Goal: Task Accomplishment & Management: Complete application form

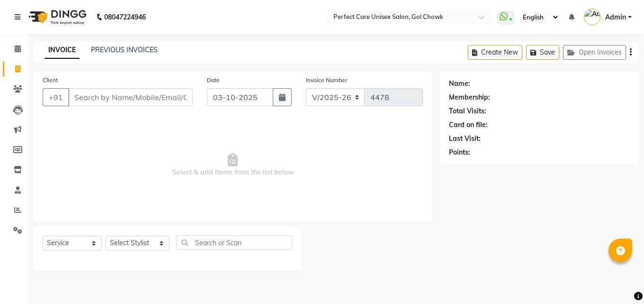
select select "4751"
select select "service"
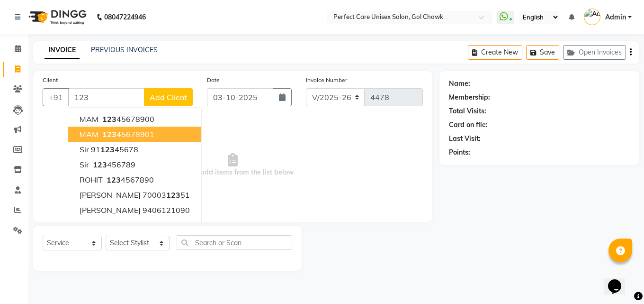
click at [130, 132] on ngb-highlight "123 45678901" at bounding box center [127, 133] width 54 height 9
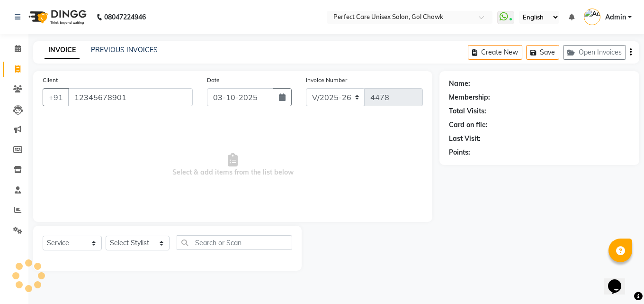
type input "12345678901"
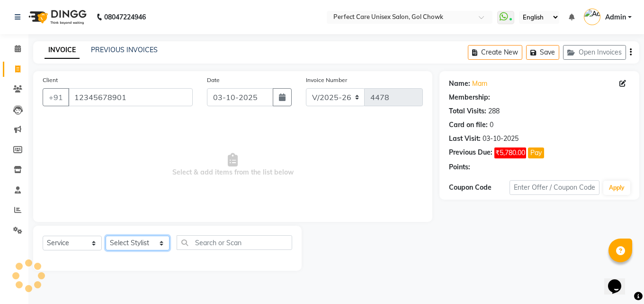
click at [130, 245] on select "Select Stylist MISS. [PERSON_NAME] [PERSON_NAME] MISS [PERSON_NAME] MISS [PERSO…" at bounding box center [138, 242] width 64 height 15
select select "1: Object"
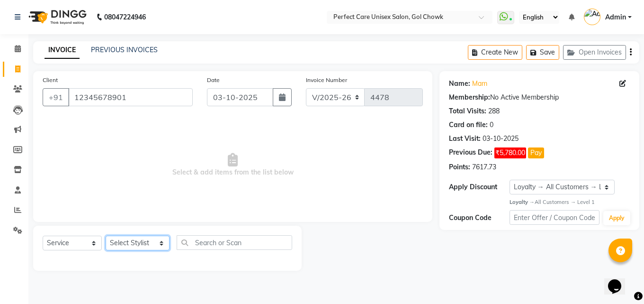
select select "70841"
click at [106, 235] on select "Select Stylist MISS. [PERSON_NAME] [PERSON_NAME] MISS [PERSON_NAME] MISS [PERSO…" at bounding box center [138, 242] width 64 height 15
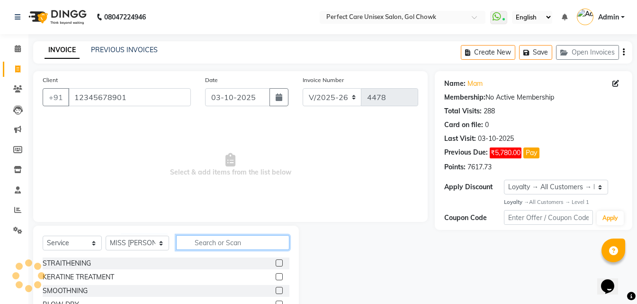
click at [219, 243] on input "text" at bounding box center [232, 242] width 113 height 15
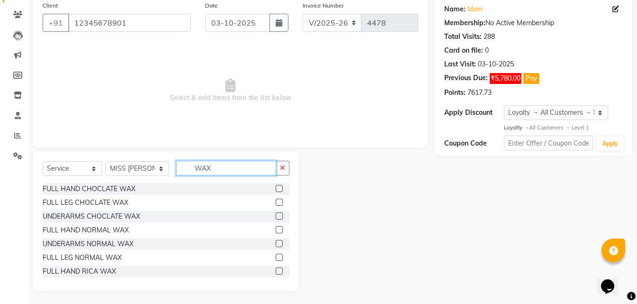
scroll to position [76, 0]
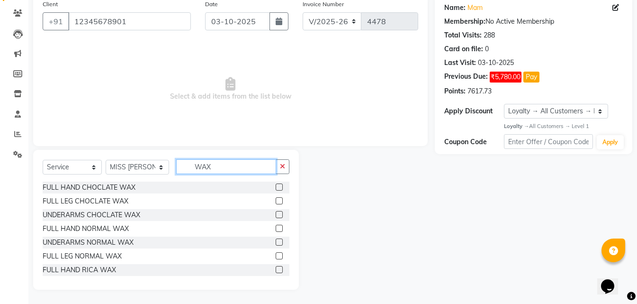
type input "WAX"
click at [276, 270] on label at bounding box center [279, 269] width 7 height 7
click at [276, 270] on input "checkbox" at bounding box center [279, 270] width 6 height 6
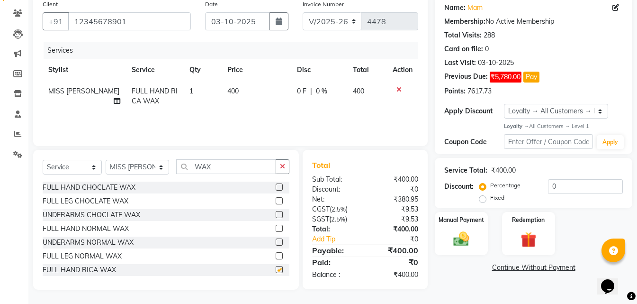
checkbox input "false"
click at [227, 90] on span "400" at bounding box center [232, 91] width 11 height 9
select select "70841"
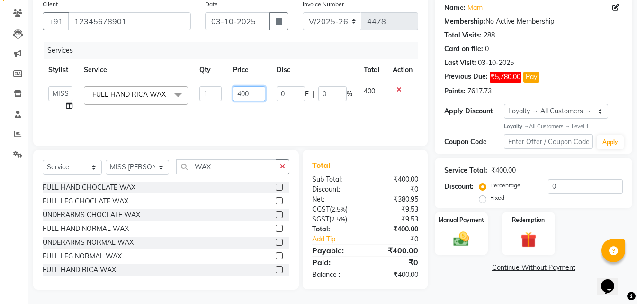
drag, startPoint x: 252, startPoint y: 93, endPoint x: 213, endPoint y: 97, distance: 39.5
click at [213, 97] on tr "MISS. [PERSON_NAME] [PERSON_NAME] MISS [PERSON_NAME] MISS [PERSON_NAME] MISS PI…" at bounding box center [231, 99] width 376 height 36
type input "580"
click at [242, 112] on div "Services Stylist Service Qty Price Disc Total Action MISS. [PERSON_NAME] [PERSO…" at bounding box center [231, 89] width 376 height 95
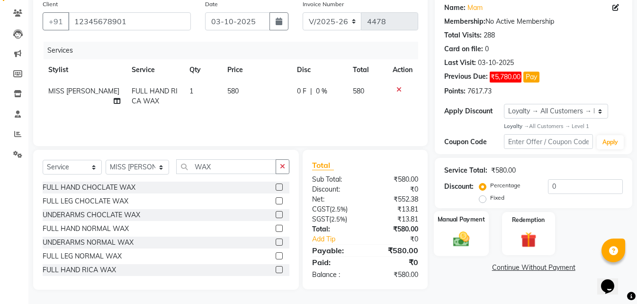
click at [447, 244] on div "Manual Payment" at bounding box center [461, 233] width 55 height 45
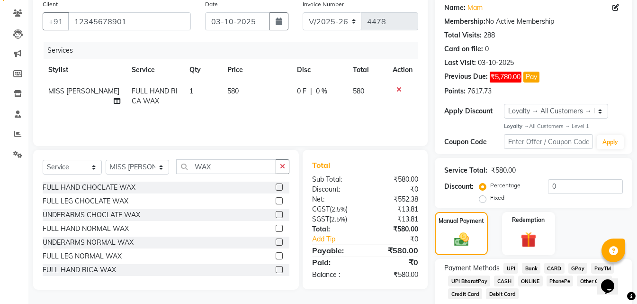
click at [529, 279] on span "ONLINE" at bounding box center [530, 280] width 25 height 11
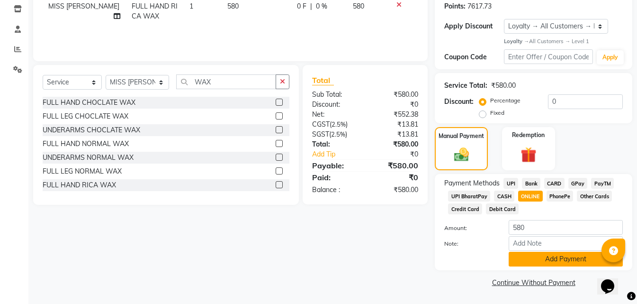
click at [530, 261] on button "Add Payment" at bounding box center [566, 259] width 114 height 15
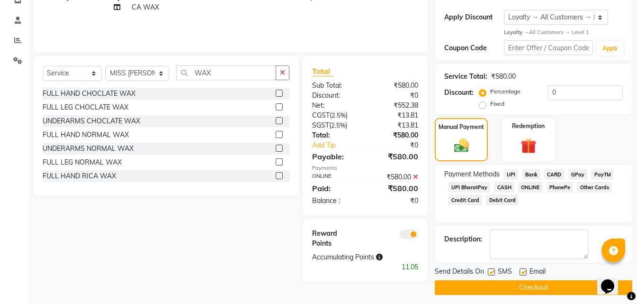
scroll to position [175, 0]
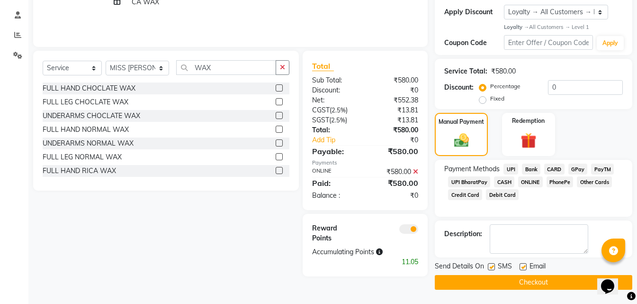
click at [502, 284] on button "Checkout" at bounding box center [534, 282] width 198 height 15
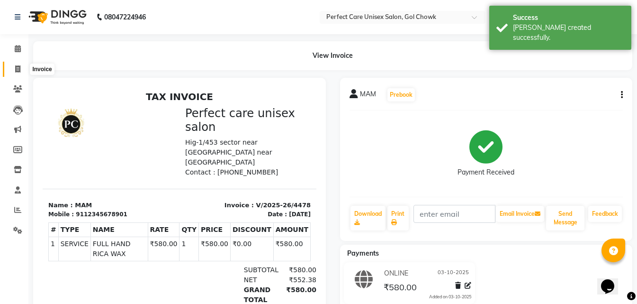
click at [19, 71] on icon at bounding box center [17, 68] width 5 height 7
select select "service"
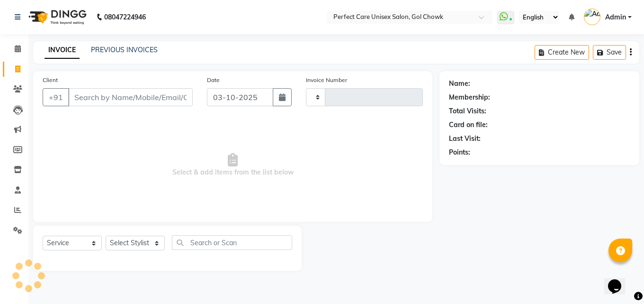
type input "4479"
select select "4751"
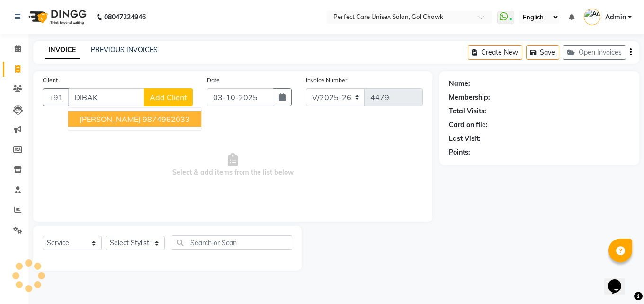
click at [141, 123] on span "[PERSON_NAME]" at bounding box center [110, 118] width 61 height 9
type input "9874962033"
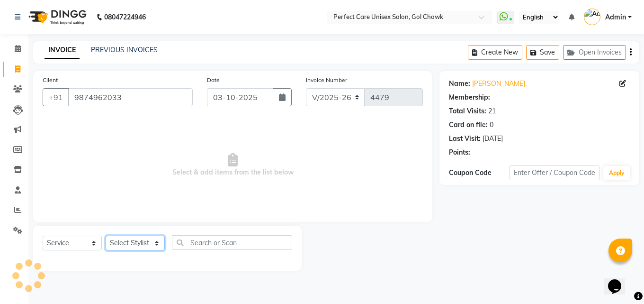
click at [136, 244] on select "Select Stylist" at bounding box center [135, 242] width 59 height 15
click at [136, 243] on select "Select Stylist" at bounding box center [135, 242] width 59 height 15
click at [142, 243] on select "Select Stylist" at bounding box center [135, 242] width 59 height 15
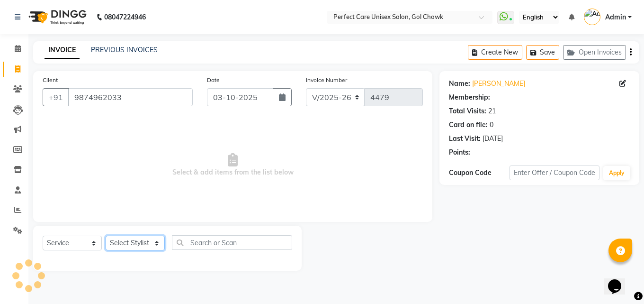
click at [142, 243] on select "Select Stylist" at bounding box center [135, 242] width 59 height 15
click at [142, 243] on select "Select Stylist MISS. [PERSON_NAME] [PERSON_NAME] MISS [PERSON_NAME] MISS [PERSO…" at bounding box center [138, 242] width 64 height 15
select select "1: Object"
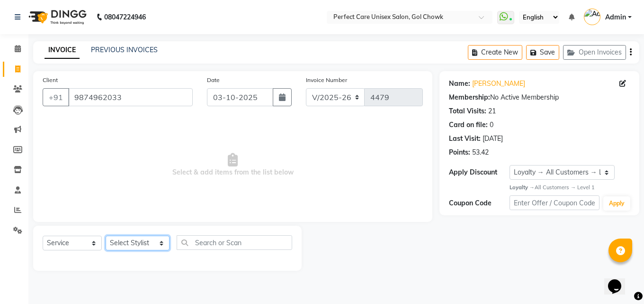
select select "78640"
click at [106, 235] on select "Select Stylist MISS. [PERSON_NAME] [PERSON_NAME] MISS [PERSON_NAME] MISS [PERSO…" at bounding box center [138, 242] width 64 height 15
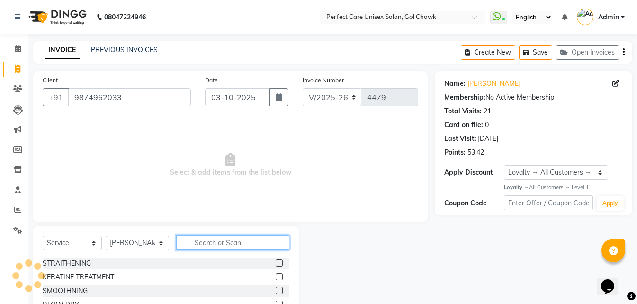
click at [209, 243] on input "text" at bounding box center [232, 242] width 113 height 15
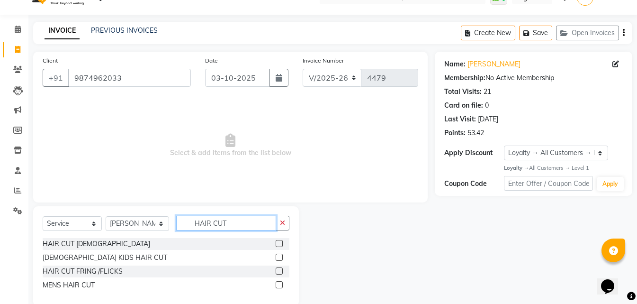
scroll to position [36, 0]
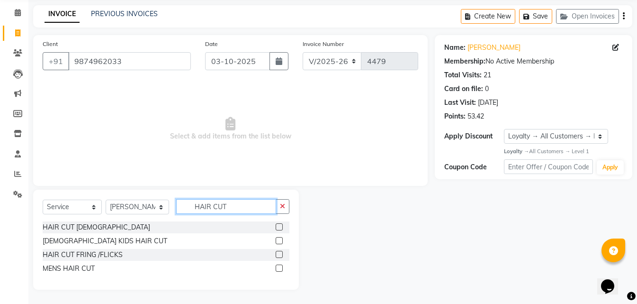
type input "HAIR CUT"
click at [278, 268] on label at bounding box center [279, 267] width 7 height 7
click at [278, 268] on input "checkbox" at bounding box center [279, 268] width 6 height 6
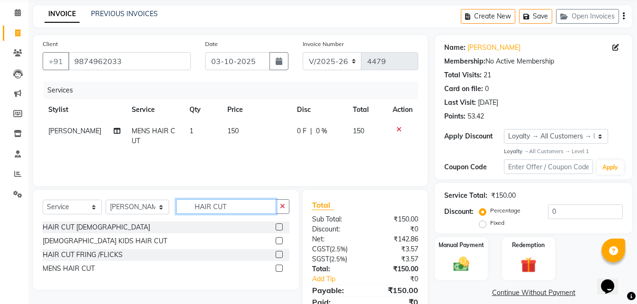
checkbox input "false"
drag, startPoint x: 242, startPoint y: 212, endPoint x: 176, endPoint y: 212, distance: 65.8
click at [176, 212] on input "HAIR CUT" at bounding box center [225, 206] width 99 height 15
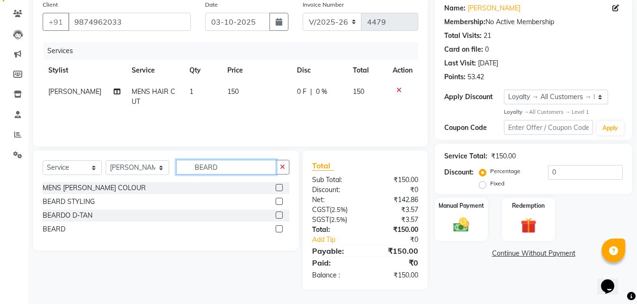
type input "BEARD"
click at [279, 230] on label at bounding box center [279, 228] width 7 height 7
click at [279, 230] on input "checkbox" at bounding box center [279, 229] width 6 height 6
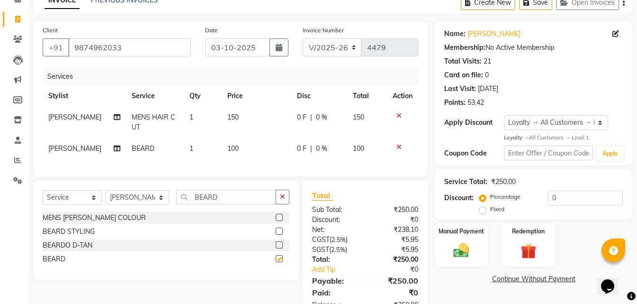
scroll to position [4, 0]
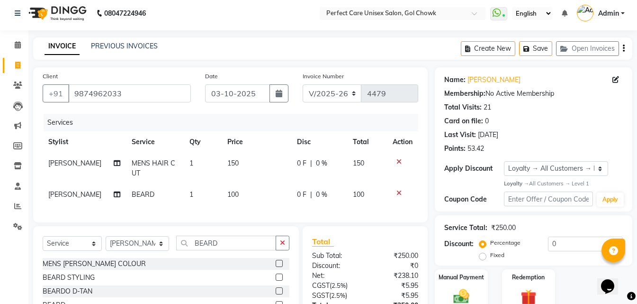
checkbox input "false"
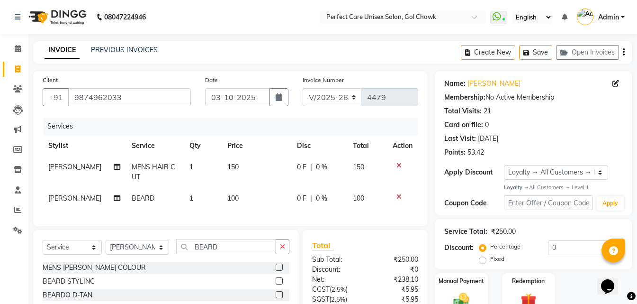
click at [230, 158] on td "150" at bounding box center [257, 171] width 70 height 31
select select "78640"
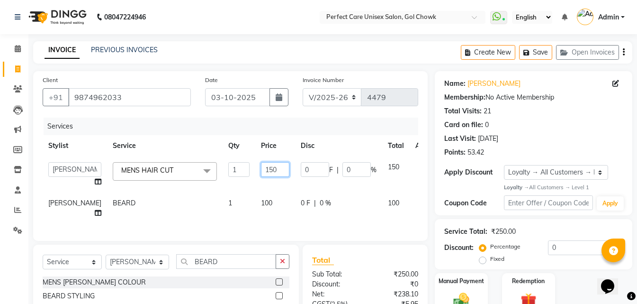
drag, startPoint x: 259, startPoint y: 169, endPoint x: 235, endPoint y: 170, distance: 23.2
click at [255, 170] on td "150" at bounding box center [275, 174] width 40 height 36
type input "200"
click at [256, 189] on tbody "MISS. [PERSON_NAME] [PERSON_NAME] MISS [PERSON_NAME] MISS [PERSON_NAME] MISS PI…" at bounding box center [242, 189] width 398 height 67
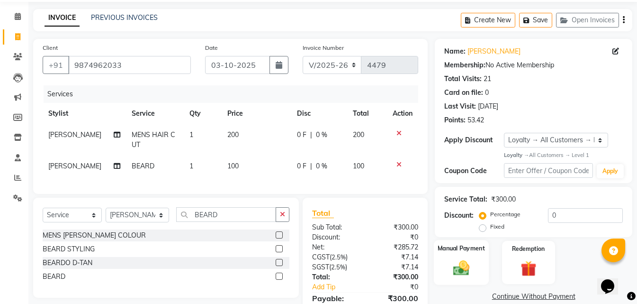
scroll to position [87, 0]
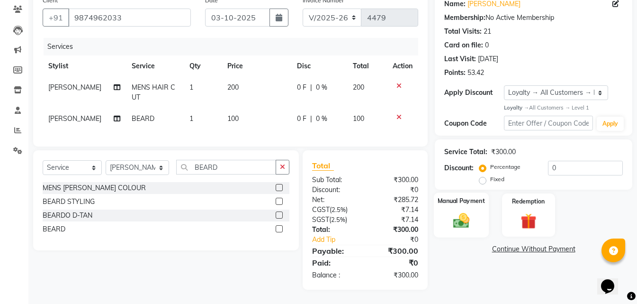
click at [469, 212] on img at bounding box center [461, 220] width 27 height 19
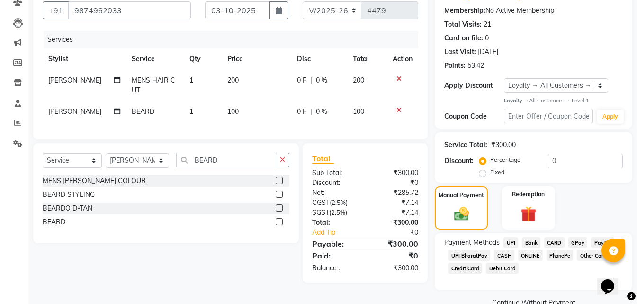
click at [525, 254] on span "ONLINE" at bounding box center [530, 255] width 25 height 11
click at [504, 256] on span "CASH" at bounding box center [504, 255] width 20 height 11
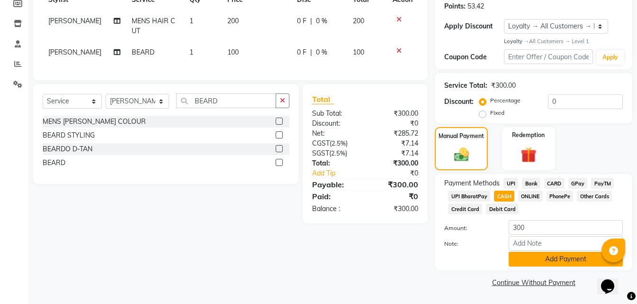
click at [538, 257] on button "Add Payment" at bounding box center [566, 259] width 114 height 15
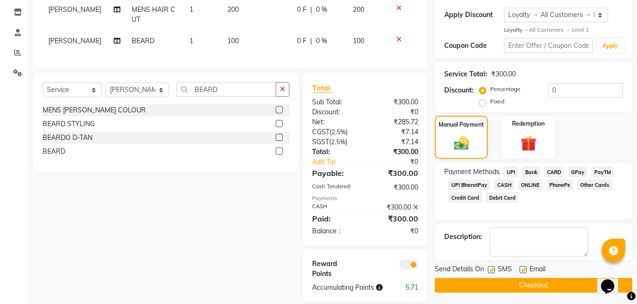
scroll to position [177, 0]
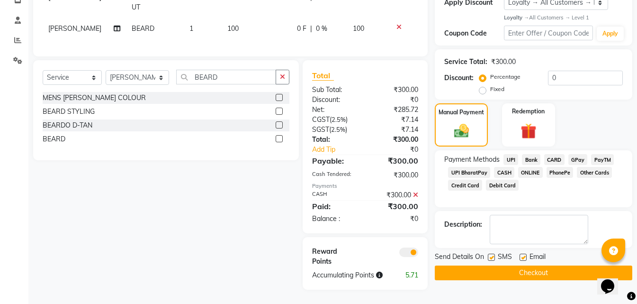
click at [486, 269] on button "Checkout" at bounding box center [534, 272] width 198 height 15
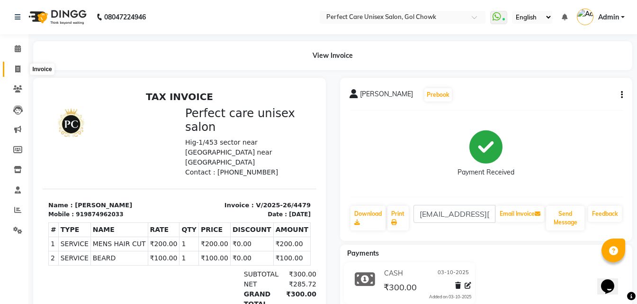
click at [16, 69] on icon at bounding box center [17, 68] width 5 height 7
select select "service"
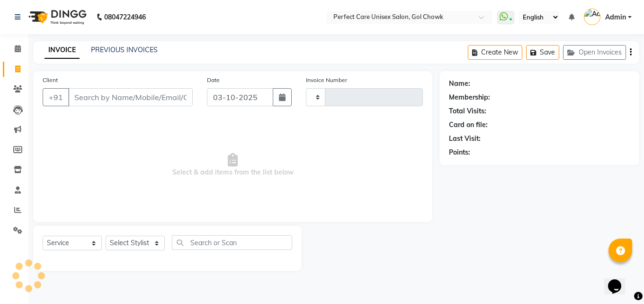
type input "4480"
select select "4751"
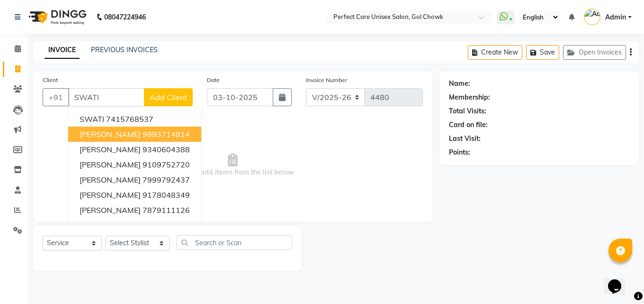
click at [110, 135] on span "[PERSON_NAME]" at bounding box center [110, 133] width 61 height 9
type input "9993714814"
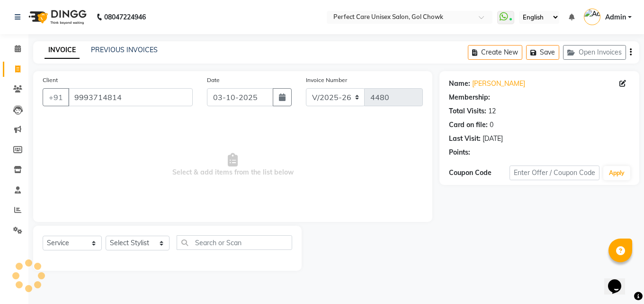
select select "1: Object"
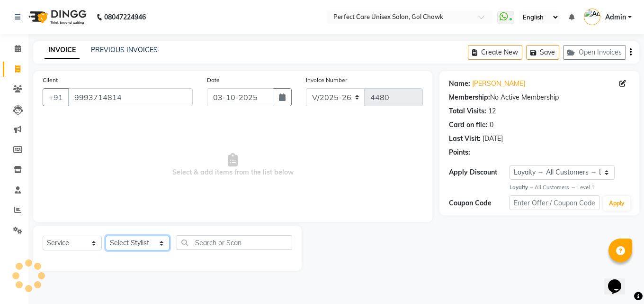
click at [133, 243] on select "Select Stylist MISS. [PERSON_NAME] [PERSON_NAME] MISS [PERSON_NAME] MISS [PERSO…" at bounding box center [138, 242] width 64 height 15
select select "32649"
click at [106, 235] on select "Select Stylist MISS. [PERSON_NAME] [PERSON_NAME] MISS [PERSON_NAME] MISS [PERSO…" at bounding box center [138, 242] width 64 height 15
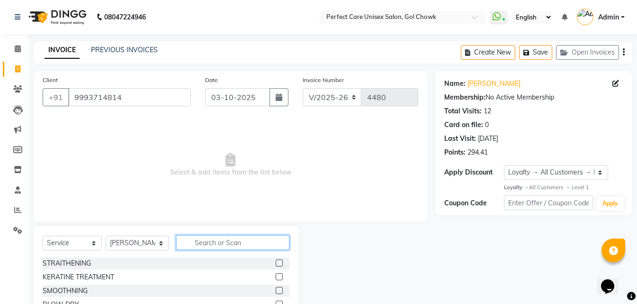
click at [225, 245] on input "text" at bounding box center [232, 242] width 113 height 15
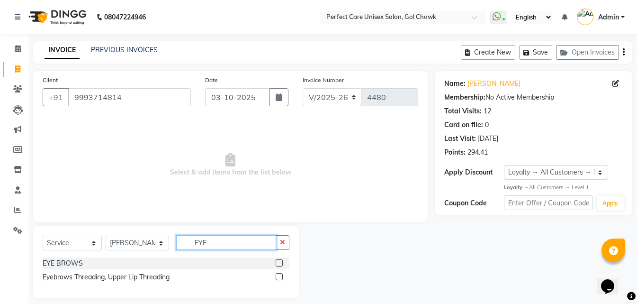
type input "EYE"
click at [279, 273] on label at bounding box center [279, 276] width 7 height 7
click at [279, 274] on input "checkbox" at bounding box center [279, 277] width 6 height 6
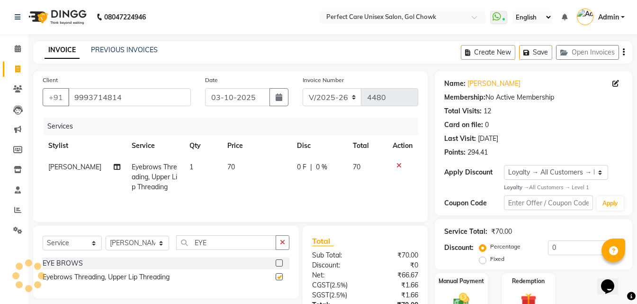
checkbox input "false"
click at [236, 175] on td "70" at bounding box center [257, 176] width 70 height 41
select select "32649"
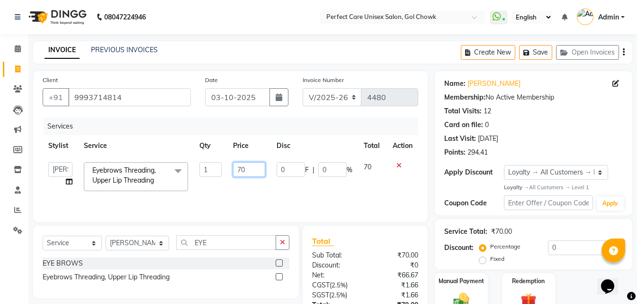
drag, startPoint x: 255, startPoint y: 171, endPoint x: 226, endPoint y: 166, distance: 29.4
click at [226, 166] on tr "MISS. [PERSON_NAME] [PERSON_NAME] MISS [PERSON_NAME] MISS [PERSON_NAME] MISS PI…" at bounding box center [231, 176] width 376 height 40
type input "120"
click at [262, 186] on td "120" at bounding box center [249, 176] width 44 height 40
select select "32649"
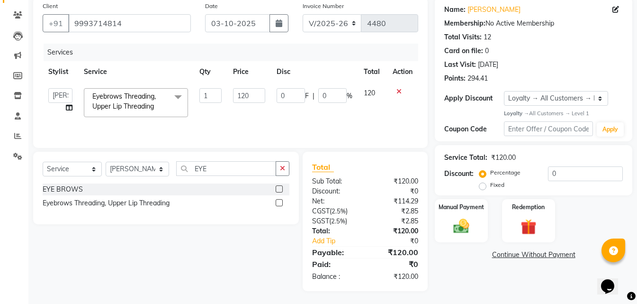
scroll to position [75, 0]
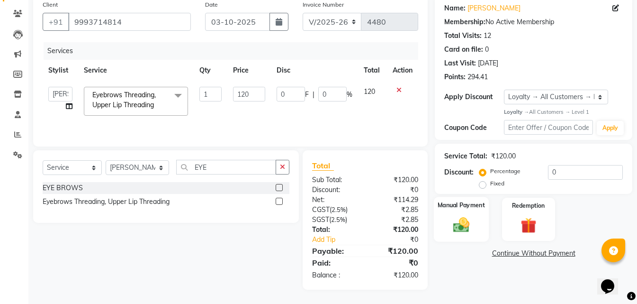
click at [469, 221] on img at bounding box center [461, 225] width 27 height 19
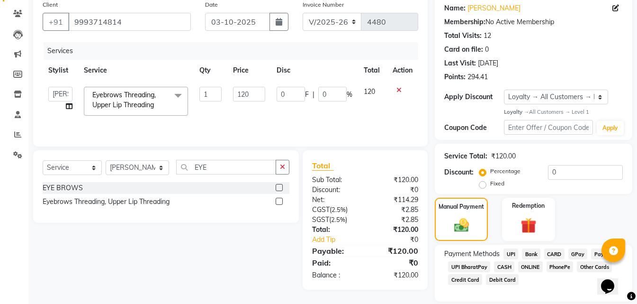
click at [527, 263] on span "ONLINE" at bounding box center [530, 266] width 25 height 11
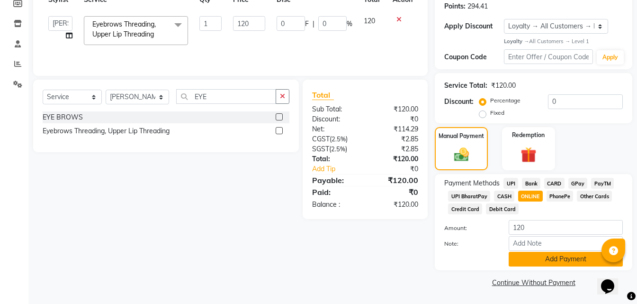
click at [525, 264] on button "Add Payment" at bounding box center [566, 259] width 114 height 15
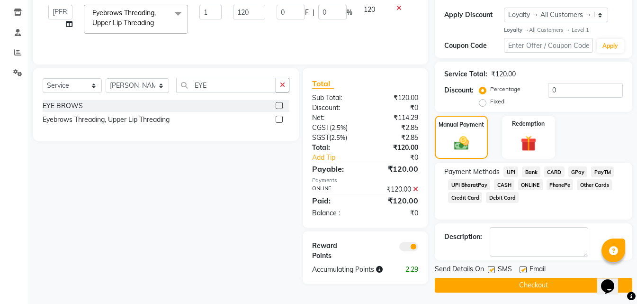
scroll to position [160, 0]
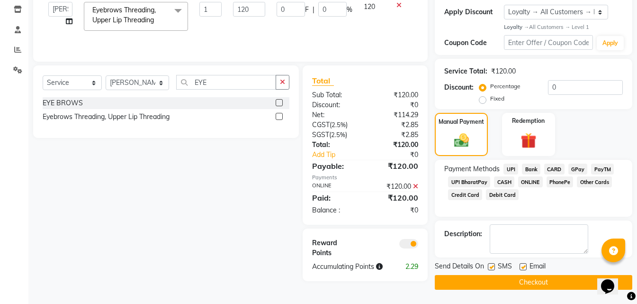
click at [513, 282] on button "Checkout" at bounding box center [534, 282] width 198 height 15
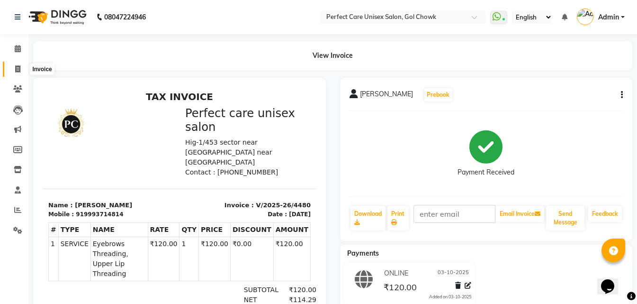
click at [16, 70] on icon at bounding box center [17, 68] width 5 height 7
select select "service"
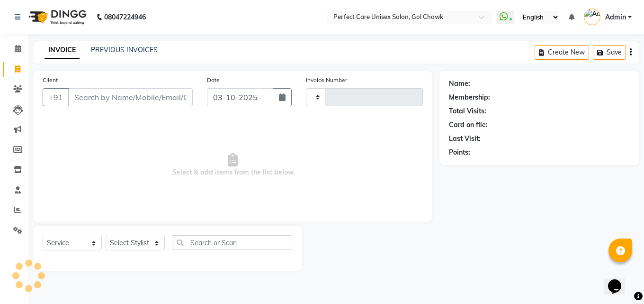
type input "4481"
select select "4751"
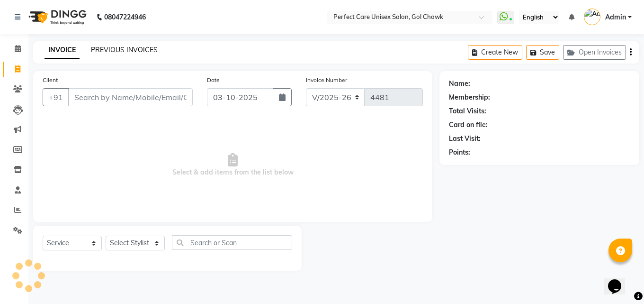
click at [118, 52] on link "PREVIOUS INVOICES" at bounding box center [124, 49] width 67 height 9
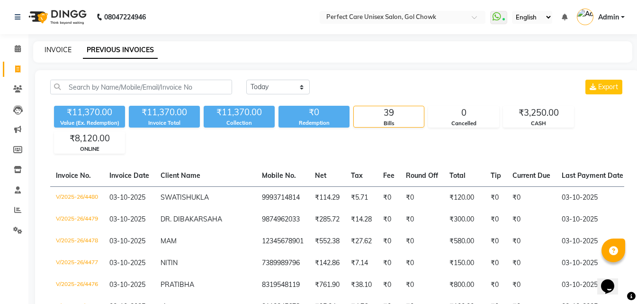
click at [56, 52] on link "INVOICE" at bounding box center [58, 49] width 27 height 9
select select "service"
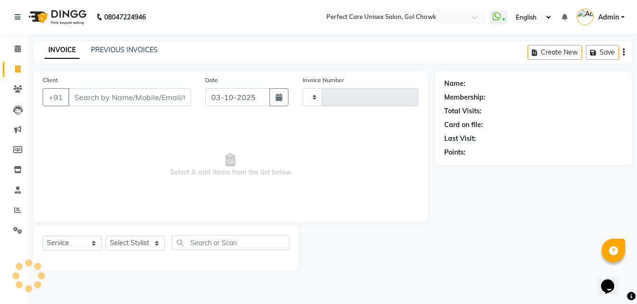
type input "4481"
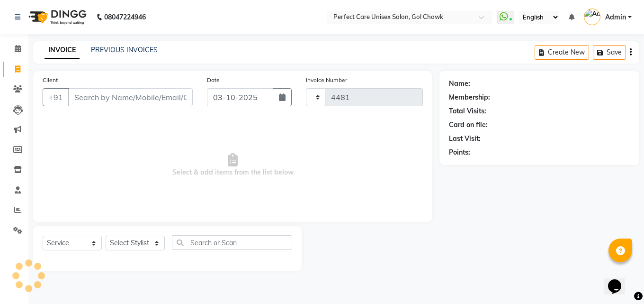
select select "4751"
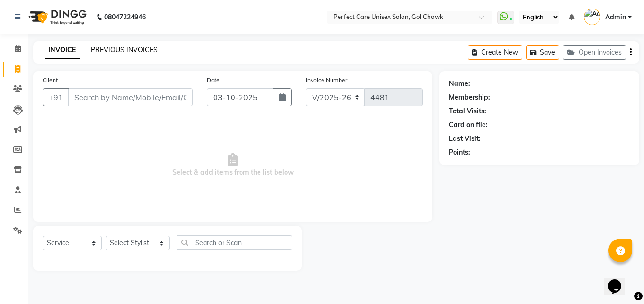
click at [151, 50] on link "PREVIOUS INVOICES" at bounding box center [124, 49] width 67 height 9
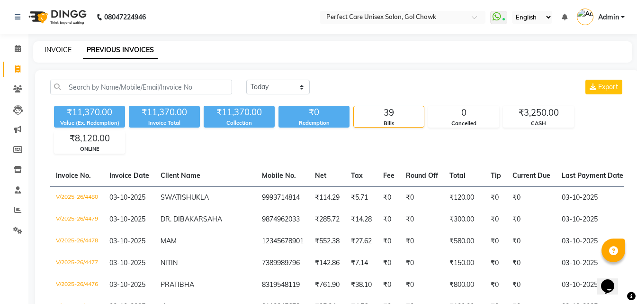
click at [59, 47] on link "INVOICE" at bounding box center [58, 49] width 27 height 9
select select "service"
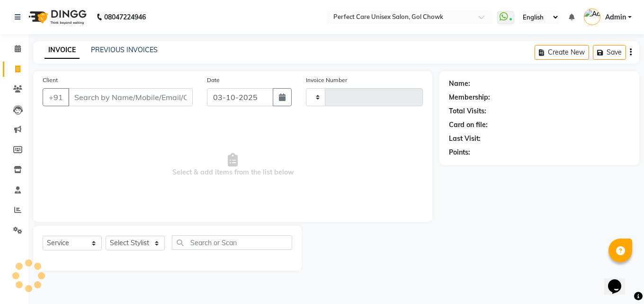
type input "4481"
select select "4751"
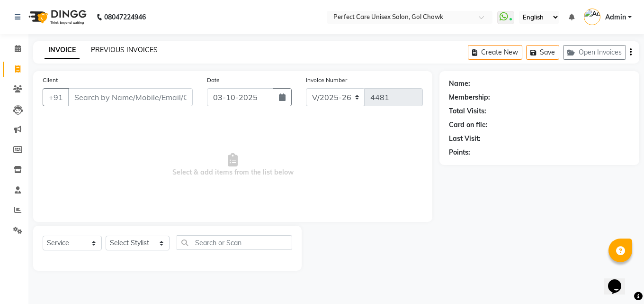
click at [125, 51] on link "PREVIOUS INVOICES" at bounding box center [124, 49] width 67 height 9
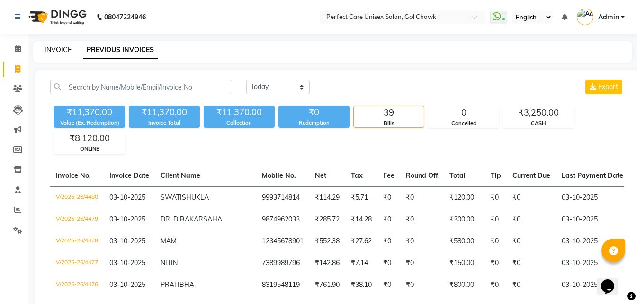
click at [54, 50] on link "INVOICE" at bounding box center [58, 49] width 27 height 9
select select "service"
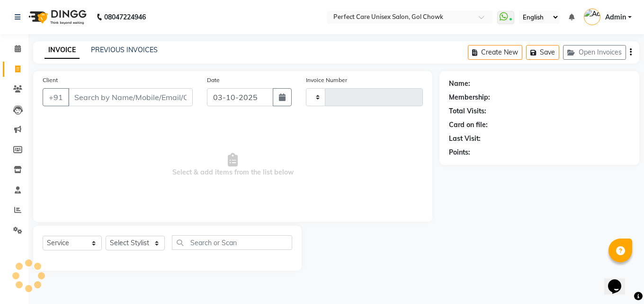
type input "4481"
select select "4751"
click at [138, 48] on link "PREVIOUS INVOICES" at bounding box center [124, 49] width 67 height 9
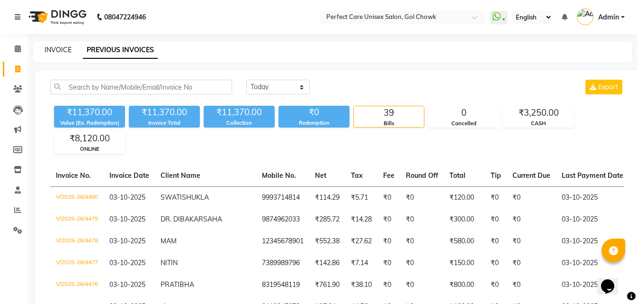
click at [54, 46] on link "INVOICE" at bounding box center [58, 49] width 27 height 9
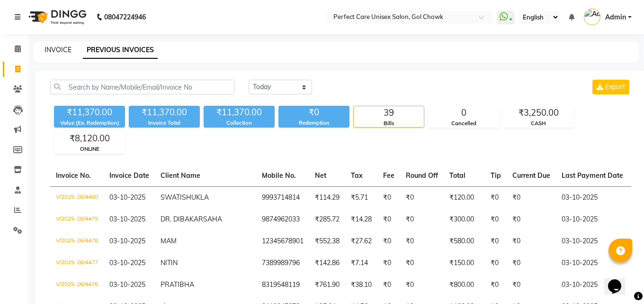
select select "4751"
select select "service"
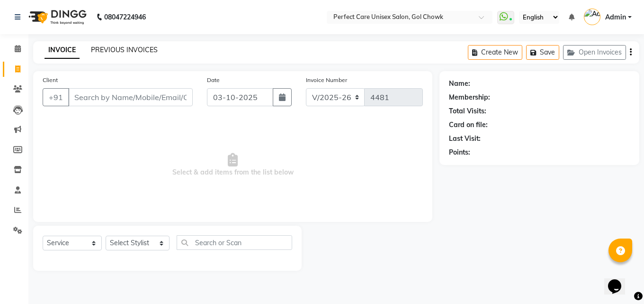
click at [117, 48] on link "PREVIOUS INVOICES" at bounding box center [124, 49] width 67 height 9
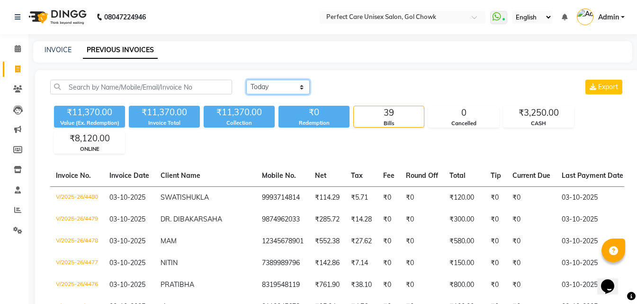
click at [270, 87] on select "[DATE] [DATE] Custom Range" at bounding box center [277, 87] width 63 height 15
click at [246, 80] on select "[DATE] [DATE] Custom Range" at bounding box center [277, 87] width 63 height 15
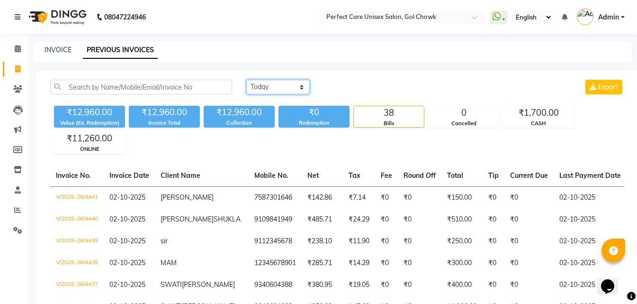
click at [268, 86] on select "[DATE] [DATE] Custom Range" at bounding box center [277, 87] width 63 height 15
select select "today"
click at [246, 80] on select "[DATE] [DATE] Custom Range" at bounding box center [277, 87] width 63 height 15
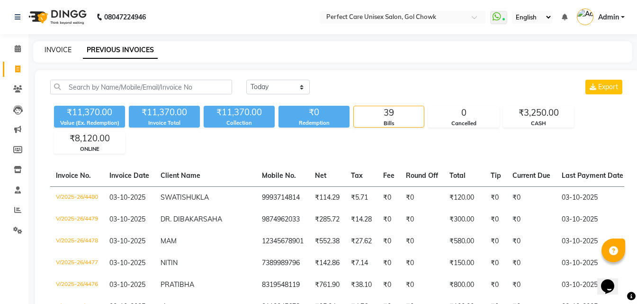
click at [69, 50] on link "INVOICE" at bounding box center [58, 49] width 27 height 9
select select "service"
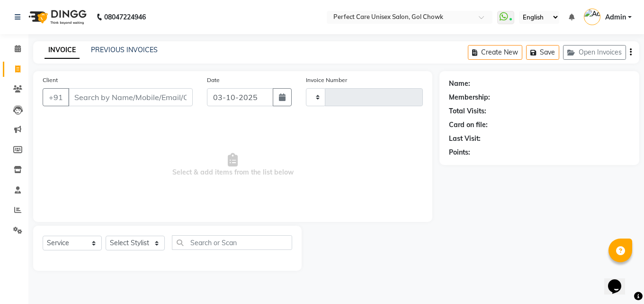
type input "4481"
select select "4751"
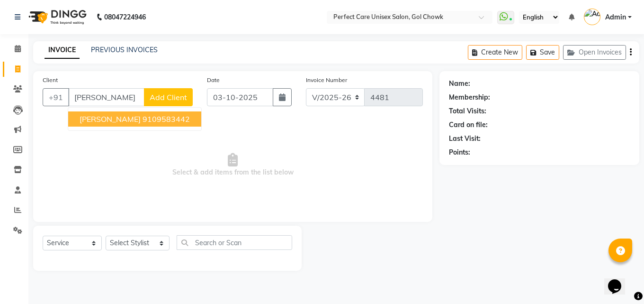
click at [143, 117] on ngb-highlight "9109583442" at bounding box center [166, 118] width 47 height 9
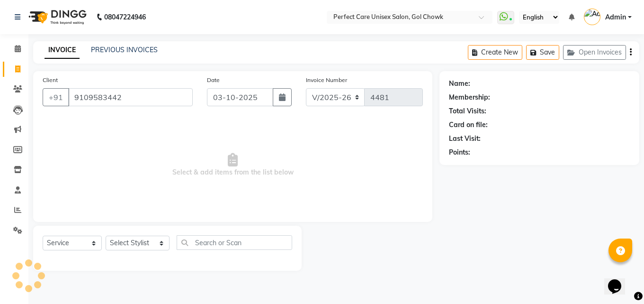
type input "9109583442"
select select "1: Object"
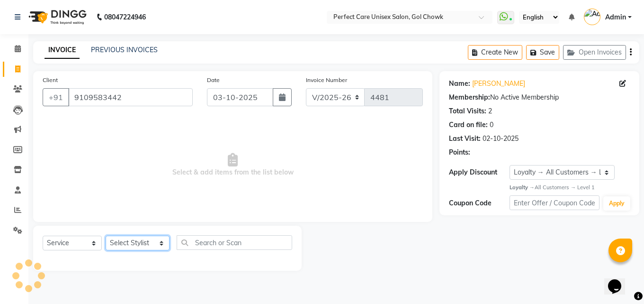
click at [139, 249] on select "Select Stylist MISS. [PERSON_NAME] [PERSON_NAME] MISS [PERSON_NAME] MISS [PERSO…" at bounding box center [138, 242] width 64 height 15
select select "78640"
click at [106, 235] on select "Select Stylist MISS. [PERSON_NAME] [PERSON_NAME] MISS [PERSON_NAME] MISS [PERSO…" at bounding box center [138, 242] width 64 height 15
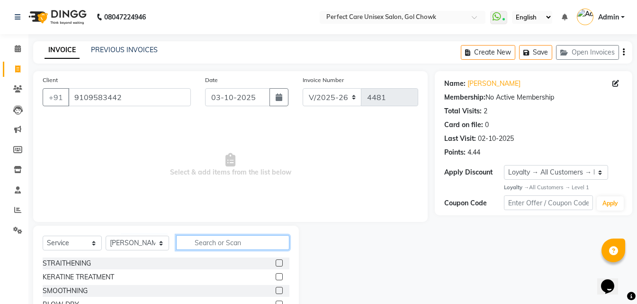
click at [243, 243] on input "text" at bounding box center [232, 242] width 113 height 15
type input "D TAN"
click at [276, 291] on label at bounding box center [279, 290] width 7 height 7
click at [276, 291] on input "checkbox" at bounding box center [279, 291] width 6 height 6
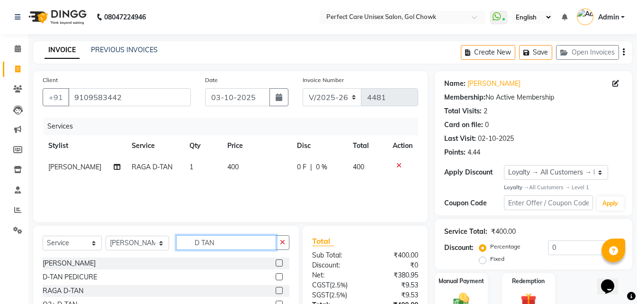
checkbox input "false"
drag, startPoint x: 225, startPoint y: 243, endPoint x: 154, endPoint y: 245, distance: 71.6
click at [154, 245] on div "Select Service Product Membership Package Voucher Prepaid Gift Card Select Styl…" at bounding box center [166, 246] width 247 height 22
type input "BEARD"
click at [279, 264] on label at bounding box center [279, 262] width 7 height 7
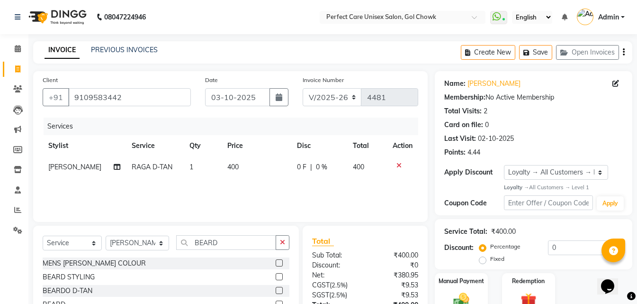
click at [279, 264] on input "checkbox" at bounding box center [279, 263] width 6 height 6
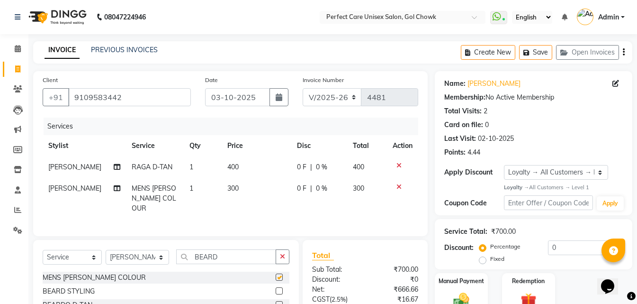
checkbox input "false"
click at [239, 197] on td "300" at bounding box center [257, 198] width 70 height 41
select select "78640"
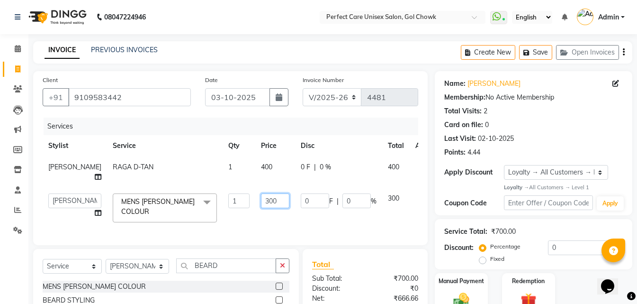
drag, startPoint x: 258, startPoint y: 213, endPoint x: 237, endPoint y: 212, distance: 20.4
click at [261, 208] on input "300" at bounding box center [275, 200] width 28 height 15
type input "250"
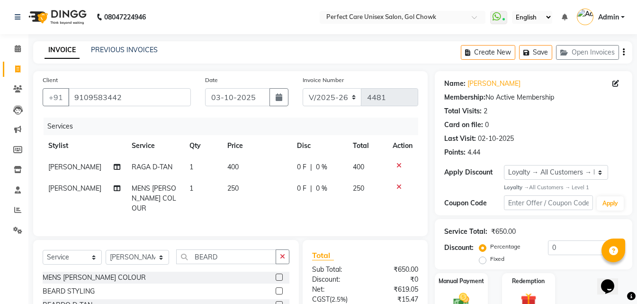
click at [286, 228] on div "Client [PHONE_NUMBER] Date [DATE] Invoice Number V/2025 V/[PHONE_NUMBER] Servic…" at bounding box center [230, 153] width 395 height 165
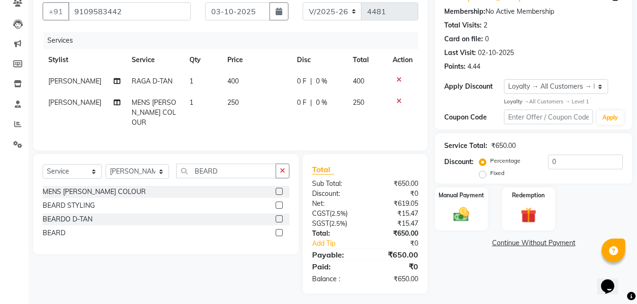
scroll to position [87, 0]
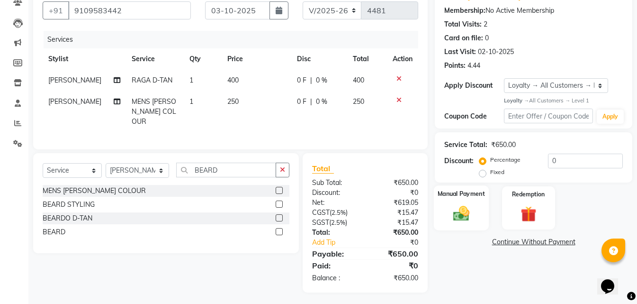
click at [458, 215] on img at bounding box center [461, 213] width 27 height 19
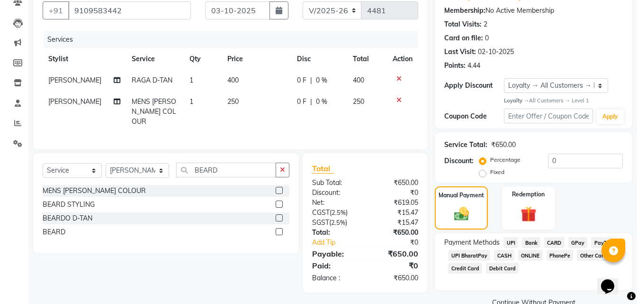
click at [530, 252] on span "ONLINE" at bounding box center [530, 255] width 25 height 11
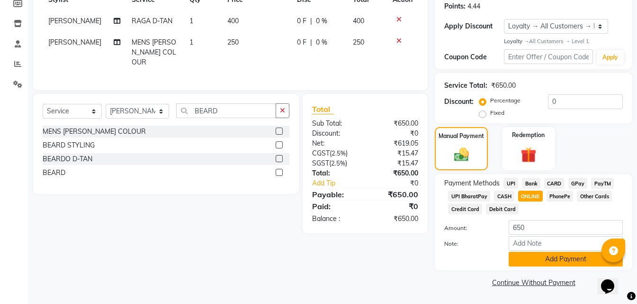
click at [542, 262] on button "Add Payment" at bounding box center [566, 259] width 114 height 15
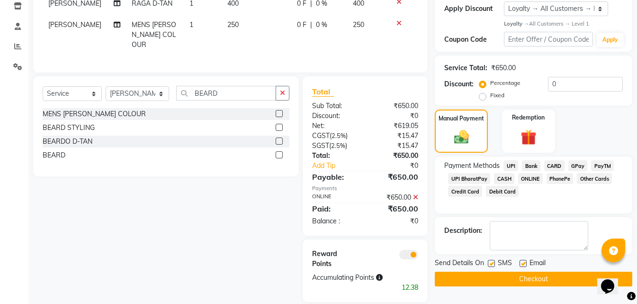
scroll to position [173, 0]
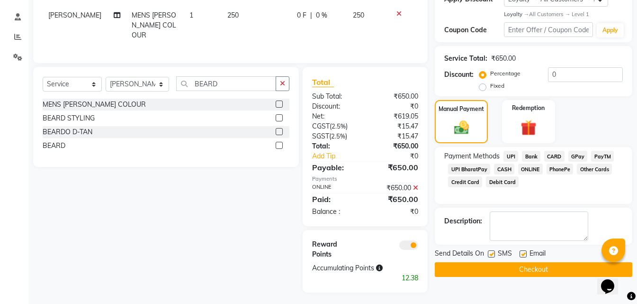
click at [513, 270] on button "Checkout" at bounding box center [534, 269] width 198 height 15
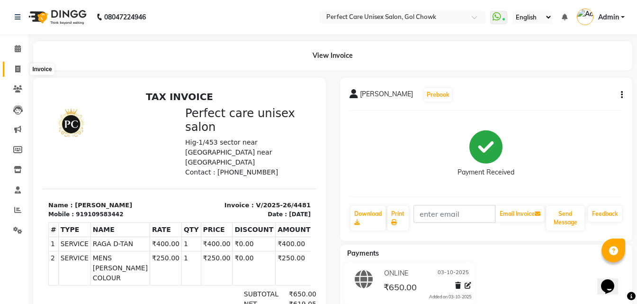
click at [19, 69] on icon at bounding box center [17, 68] width 5 height 7
select select "service"
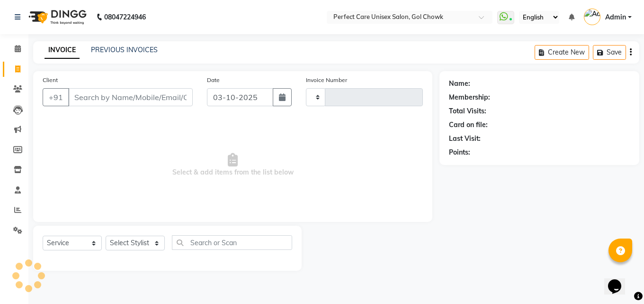
type input "4482"
select select "4751"
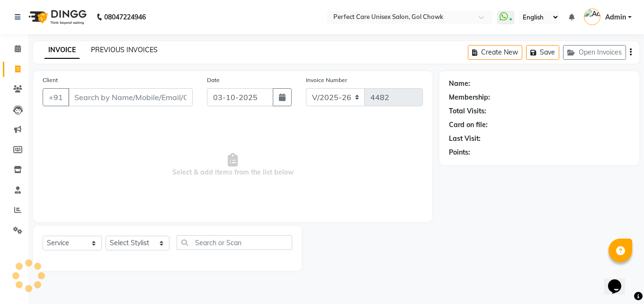
click at [129, 52] on link "PREVIOUS INVOICES" at bounding box center [124, 49] width 67 height 9
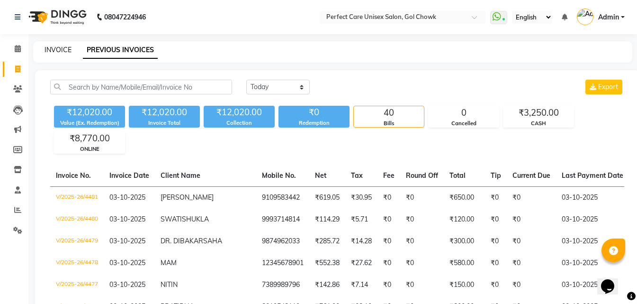
click at [54, 49] on link "INVOICE" at bounding box center [58, 49] width 27 height 9
select select "service"
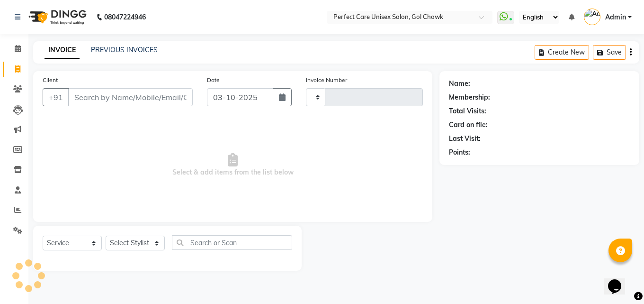
type input "4482"
select select "4751"
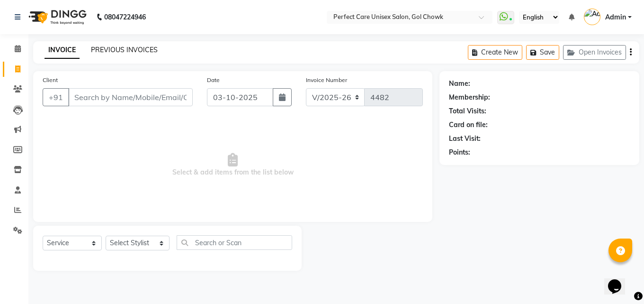
click at [139, 50] on link "PREVIOUS INVOICES" at bounding box center [124, 49] width 67 height 9
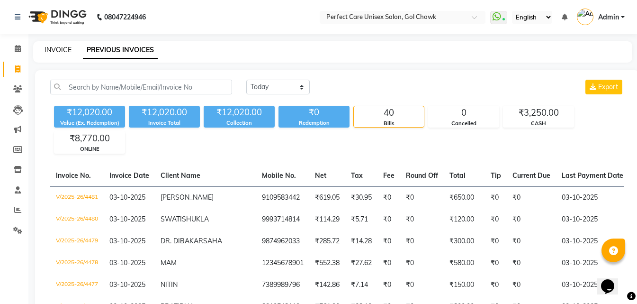
click at [54, 53] on link "INVOICE" at bounding box center [58, 49] width 27 height 9
select select "service"
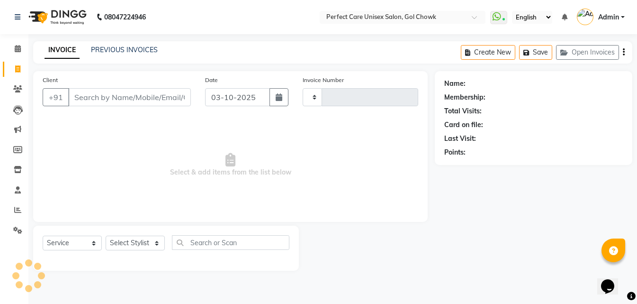
type input "4482"
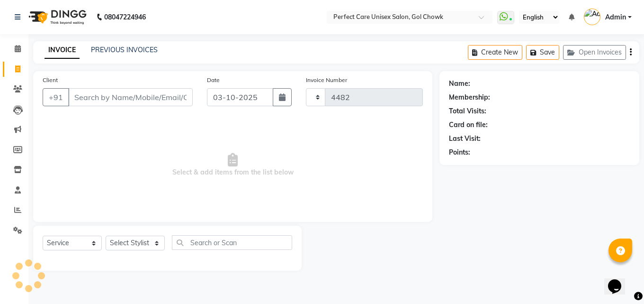
select select "4751"
click at [126, 52] on link "PREVIOUS INVOICES" at bounding box center [124, 49] width 67 height 9
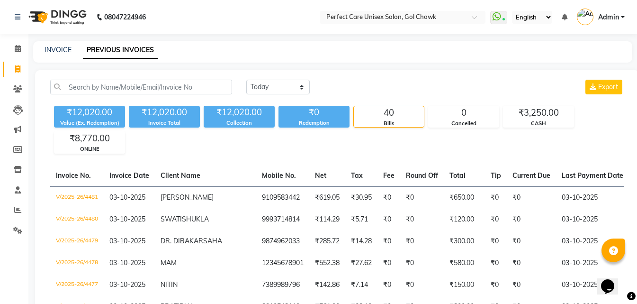
click at [53, 44] on div "INVOICE PREVIOUS INVOICES" at bounding box center [332, 51] width 599 height 21
click at [55, 48] on link "INVOICE" at bounding box center [58, 49] width 27 height 9
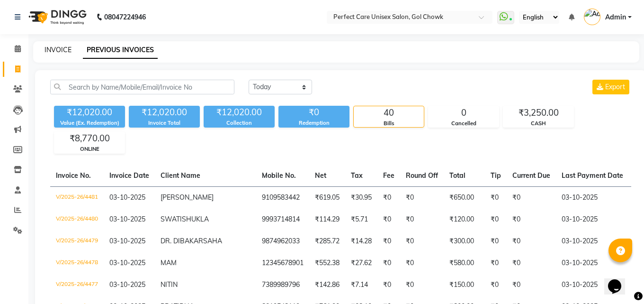
select select "4751"
select select "service"
